Goal: Information Seeking & Learning: Understand process/instructions

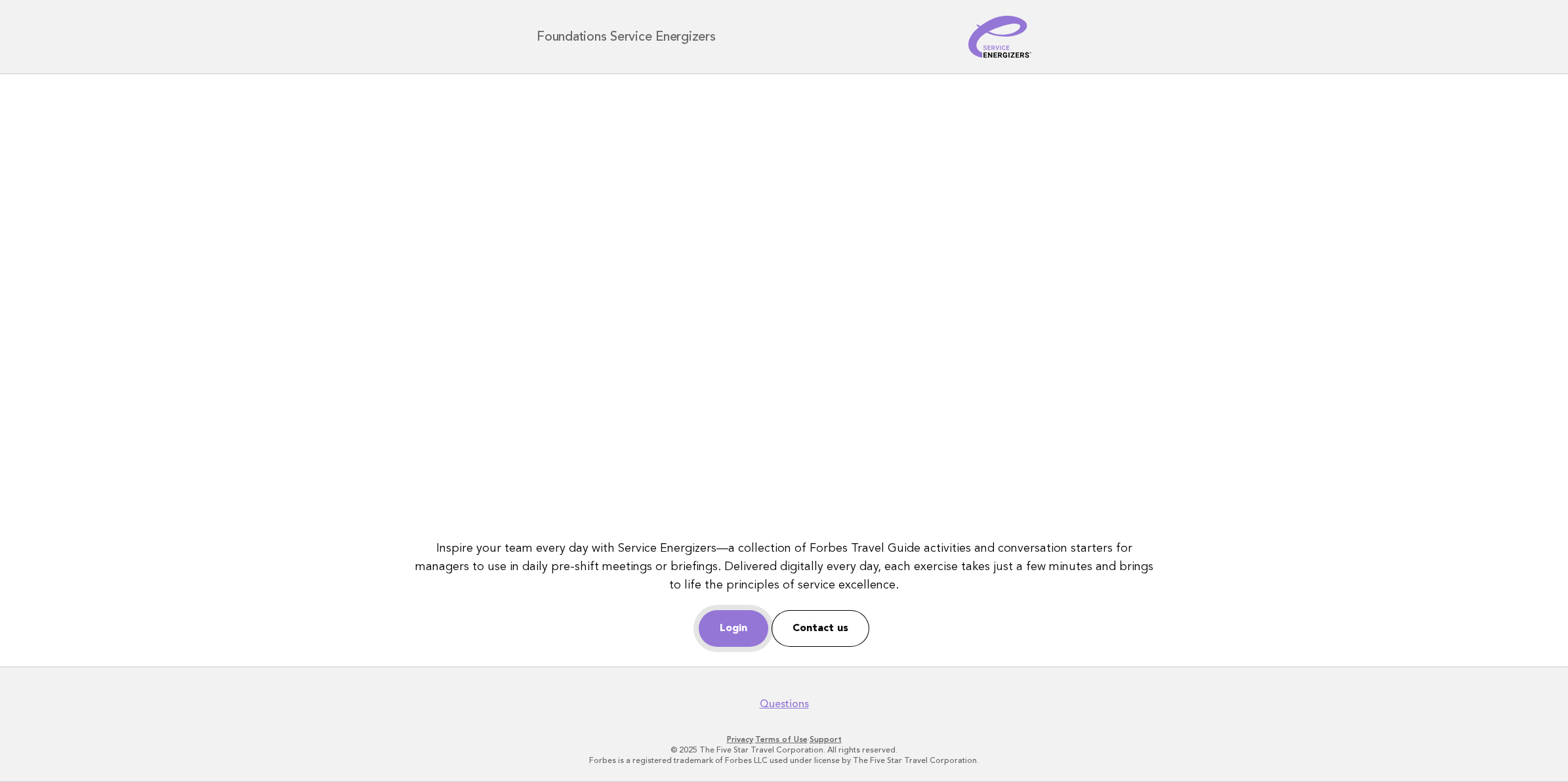
click at [715, 621] on link "Login" at bounding box center [734, 628] width 69 height 36
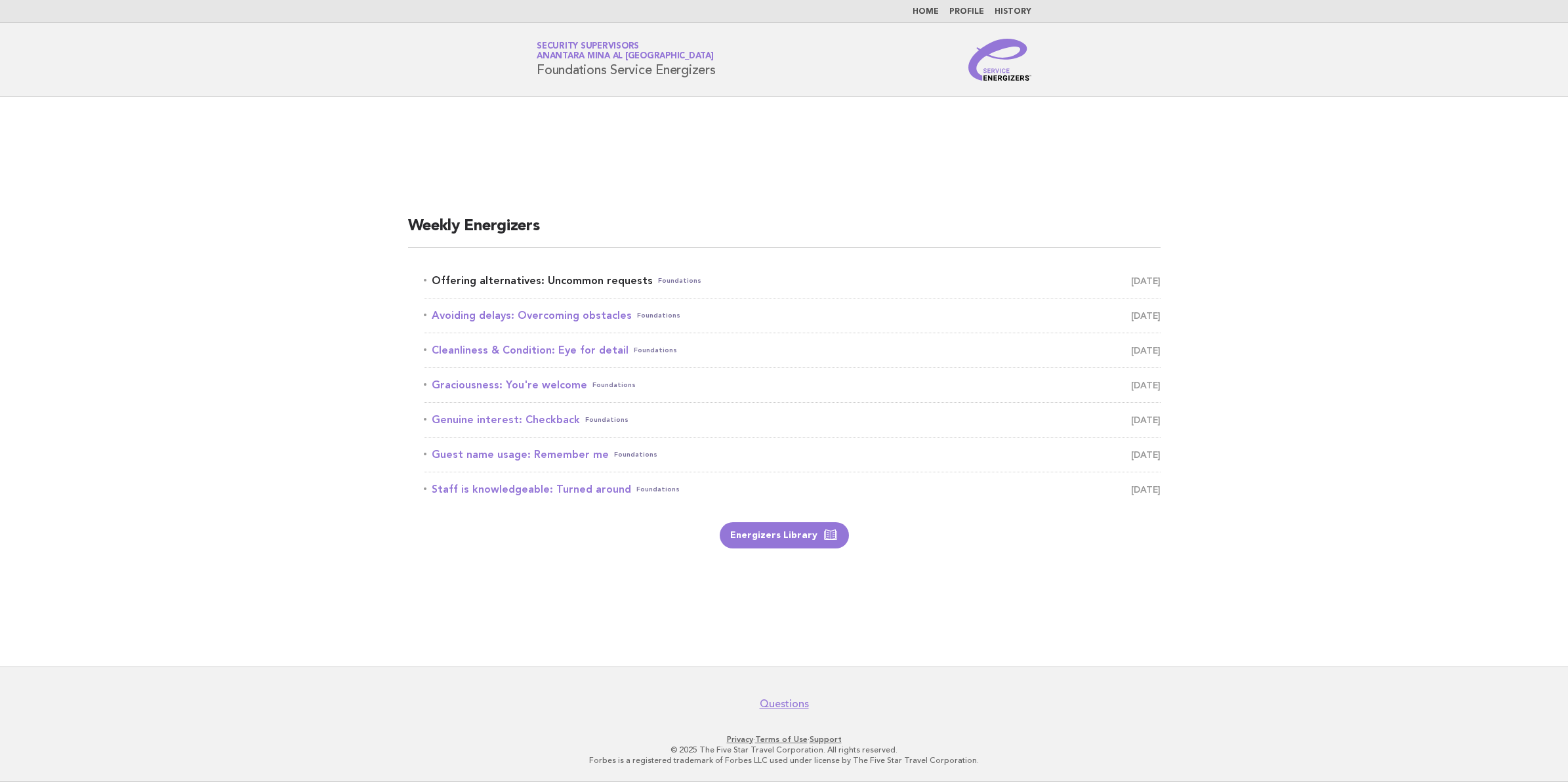
click at [455, 271] on link "Offering alternatives: Uncommon requests Foundations [DATE]" at bounding box center [792, 280] width 737 height 18
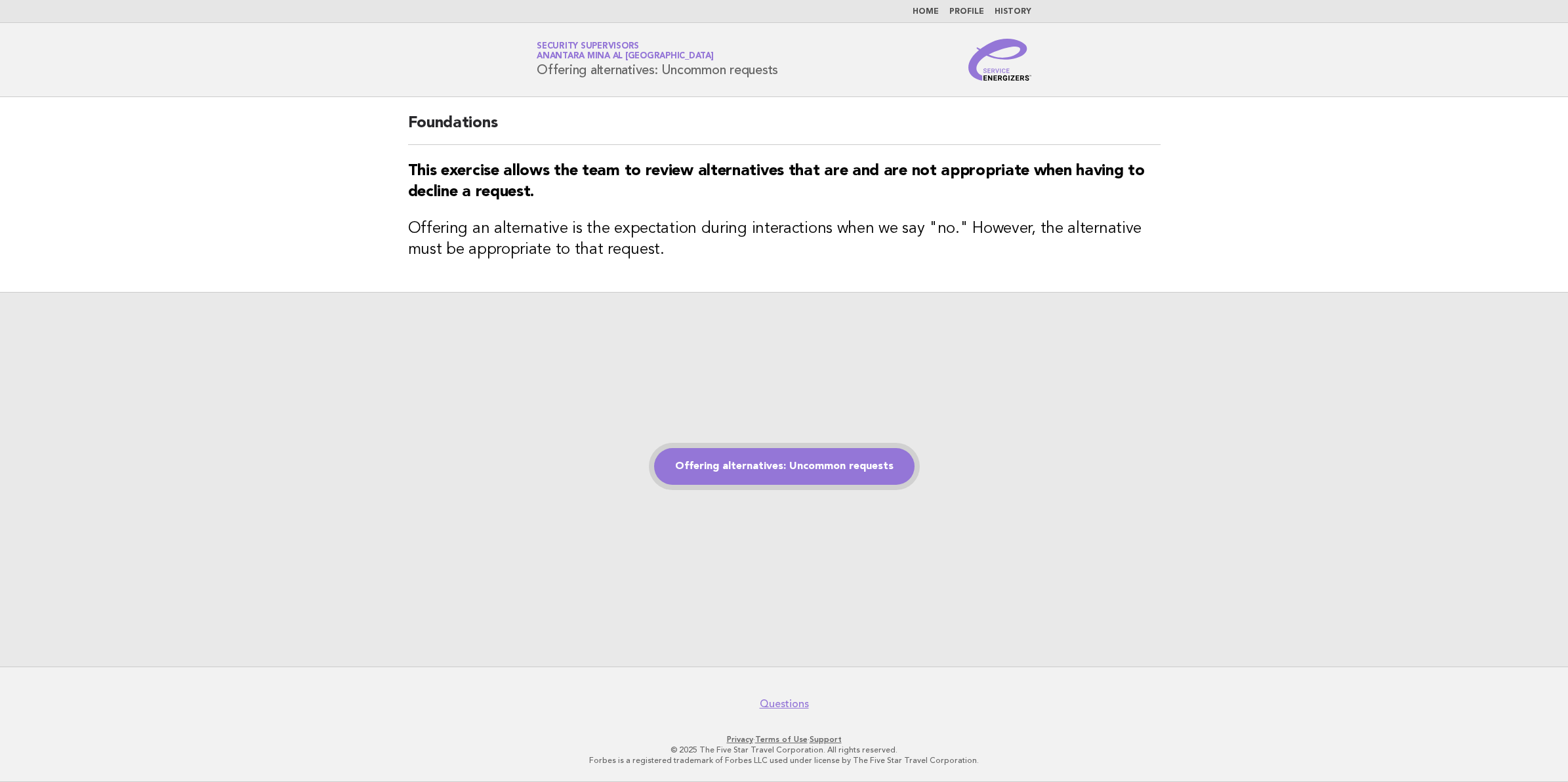
click at [825, 465] on link "Offering alternatives: Uncommon requests" at bounding box center [784, 466] width 261 height 36
